Goal: Task Accomplishment & Management: Use online tool/utility

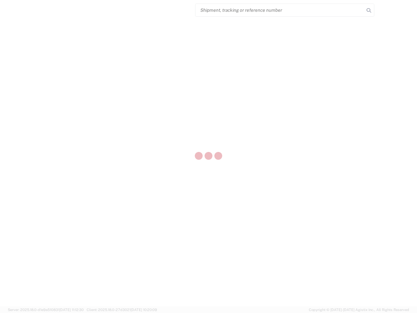
select select "US"
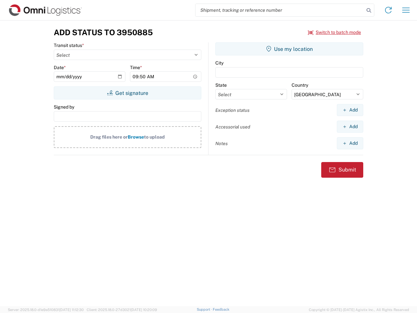
click at [280, 10] on input "search" at bounding box center [279, 10] width 169 height 12
click at [369, 10] on icon at bounding box center [368, 10] width 9 height 9
click at [388, 10] on icon at bounding box center [388, 10] width 10 height 10
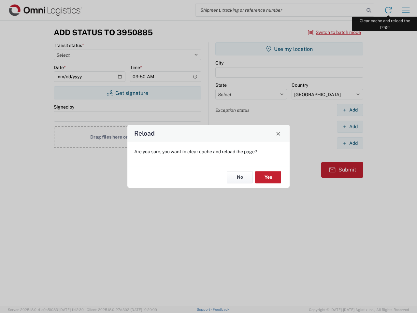
click at [406, 10] on div "Reload Are you sure, you want to clear cache and reload the page? No Yes" at bounding box center [208, 156] width 417 height 313
click at [335, 32] on div "Reload Are you sure, you want to clear cache and reload the page? No Yes" at bounding box center [208, 156] width 417 height 313
click at [127, 93] on div "Reload Are you sure, you want to clear cache and reload the page? No Yes" at bounding box center [208, 156] width 417 height 313
click at [289, 49] on div "Reload Are you sure, you want to clear cache and reload the page? No Yes" at bounding box center [208, 156] width 417 height 313
click at [350, 110] on div "Reload Are you sure, you want to clear cache and reload the page? No Yes" at bounding box center [208, 156] width 417 height 313
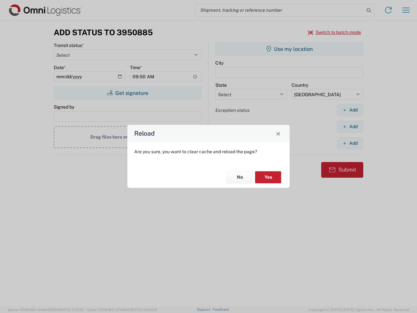
click at [350, 126] on div "Reload Are you sure, you want to clear cache and reload the page? No Yes" at bounding box center [208, 156] width 417 height 313
click at [350, 143] on div "Reload Are you sure, you want to clear cache and reload the page? No Yes" at bounding box center [208, 156] width 417 height 313
